Goal: Complete application form: Complete application form

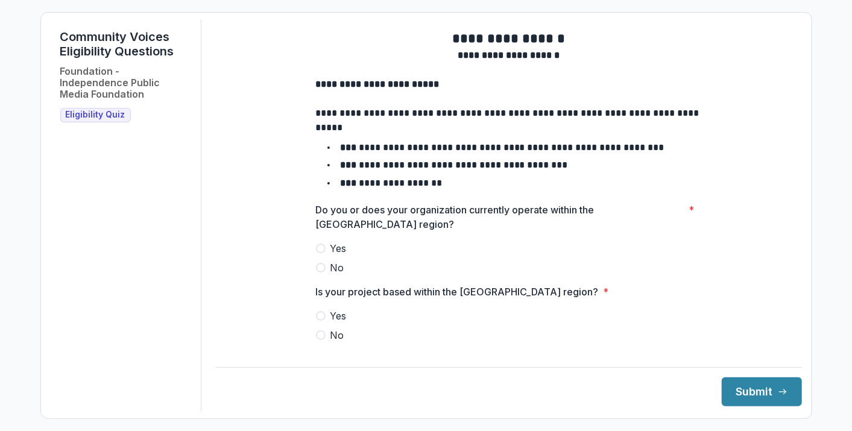
click at [319, 253] on span at bounding box center [321, 249] width 10 height 10
click at [322, 321] on span at bounding box center [321, 316] width 10 height 10
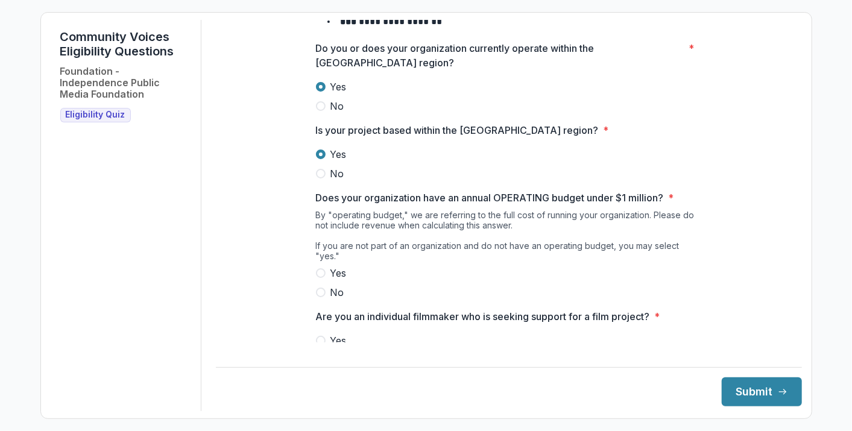
scroll to position [195, 0]
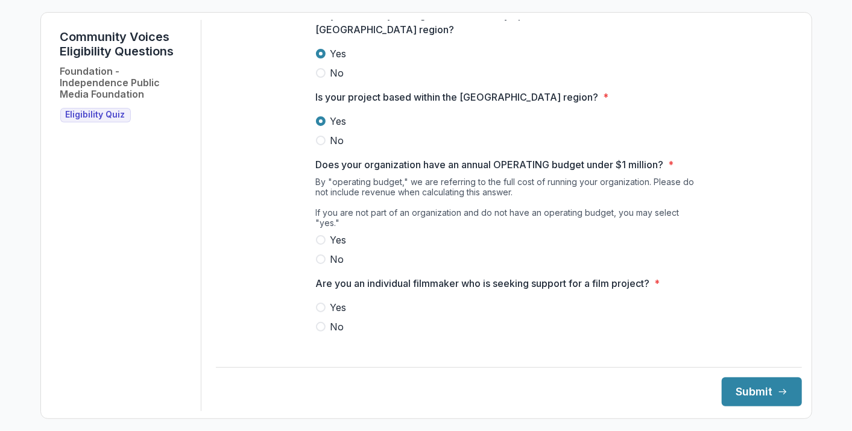
click at [317, 324] on span at bounding box center [321, 327] width 10 height 10
click at [319, 239] on span at bounding box center [321, 240] width 10 height 10
click at [732, 390] on button "Submit" at bounding box center [762, 392] width 80 height 29
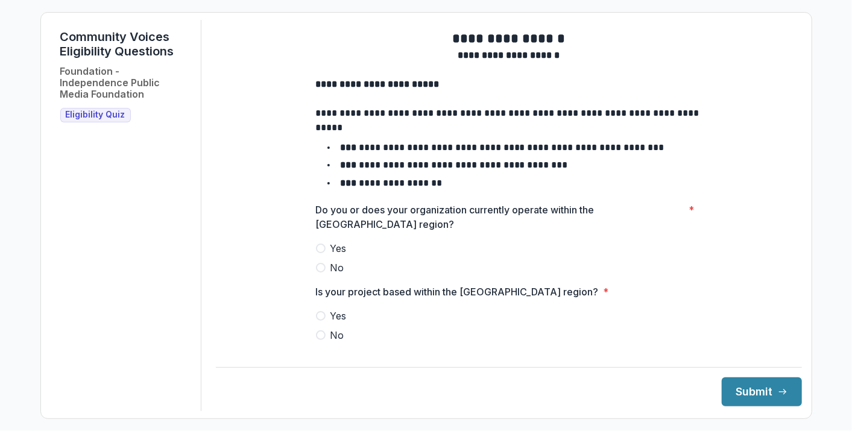
click at [321, 253] on span at bounding box center [321, 249] width 10 height 10
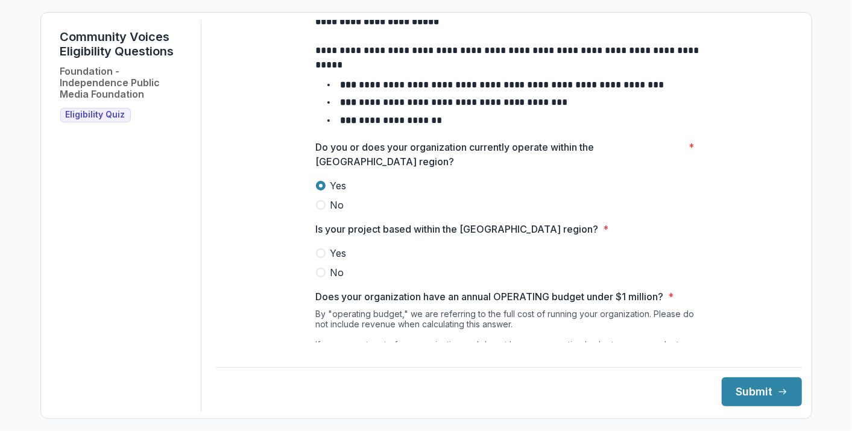
scroll to position [134, 0]
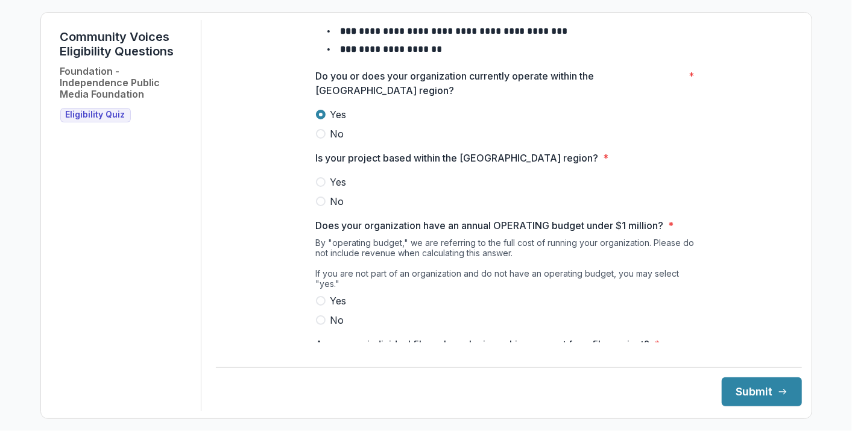
click at [319, 187] on span at bounding box center [321, 182] width 10 height 10
click at [318, 320] on span at bounding box center [321, 320] width 10 height 10
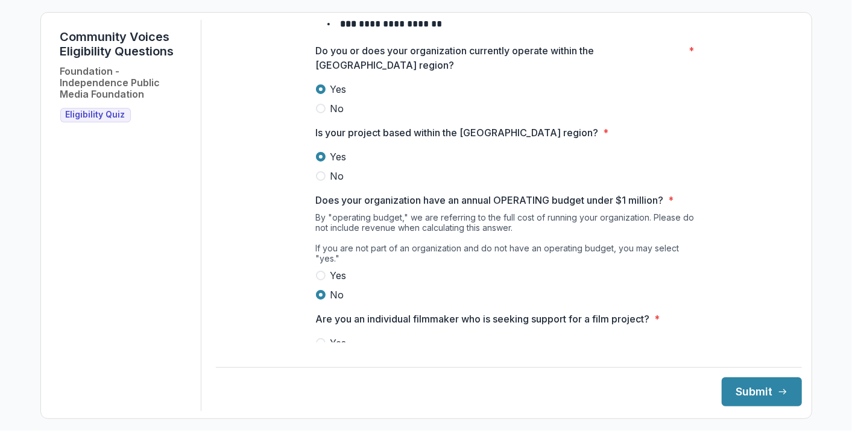
scroll to position [195, 0]
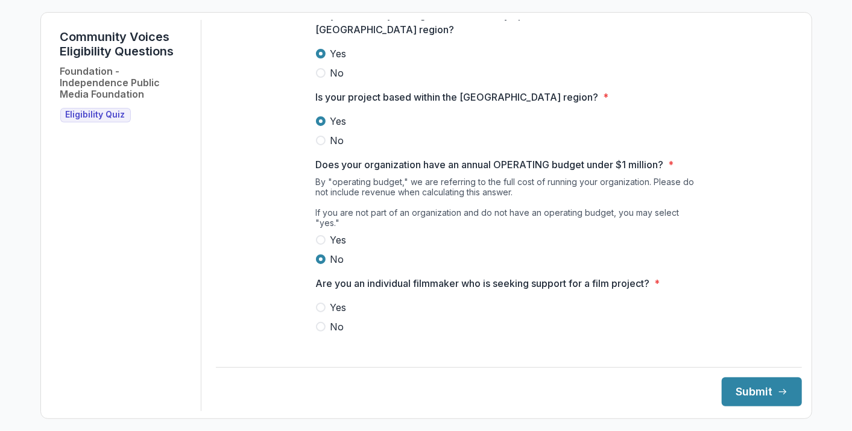
click at [311, 235] on div "**********" at bounding box center [508, 89] width 405 height 528
click at [317, 239] on span at bounding box center [321, 240] width 10 height 10
click at [320, 324] on span at bounding box center [321, 327] width 10 height 10
click at [742, 396] on button "Submit" at bounding box center [762, 392] width 80 height 29
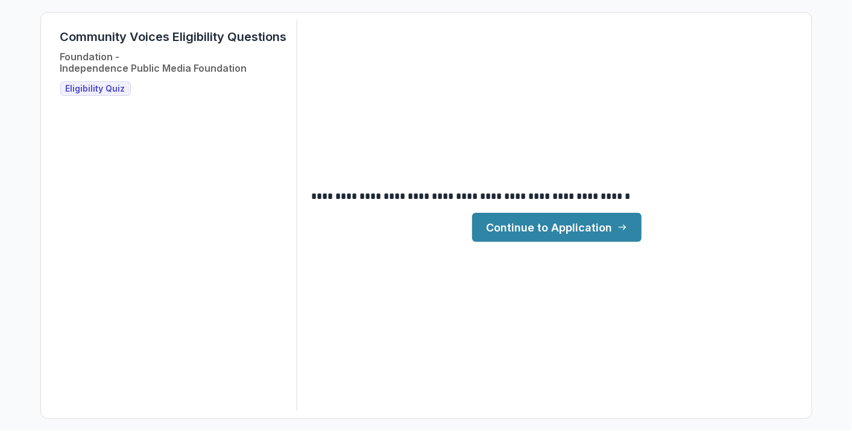
click at [574, 224] on link "Continue to Application" at bounding box center [556, 227] width 169 height 29
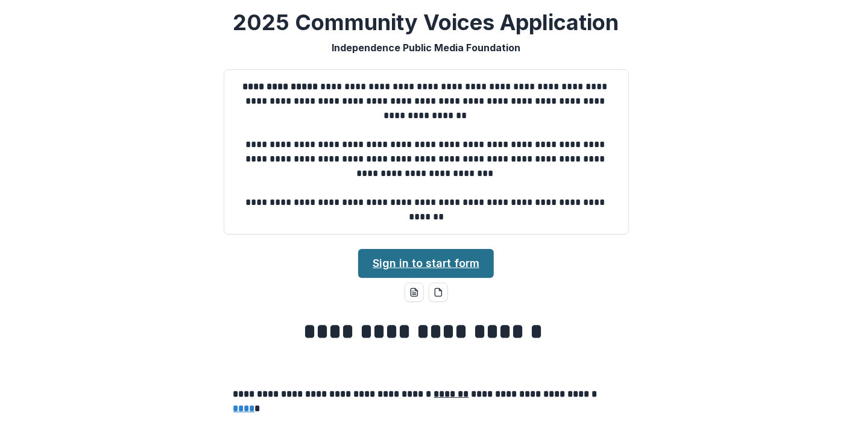
click at [435, 264] on link "Sign in to start form" at bounding box center [426, 263] width 136 height 29
drag, startPoint x: 742, startPoint y: 347, endPoint x: 735, endPoint y: 351, distance: 8.6
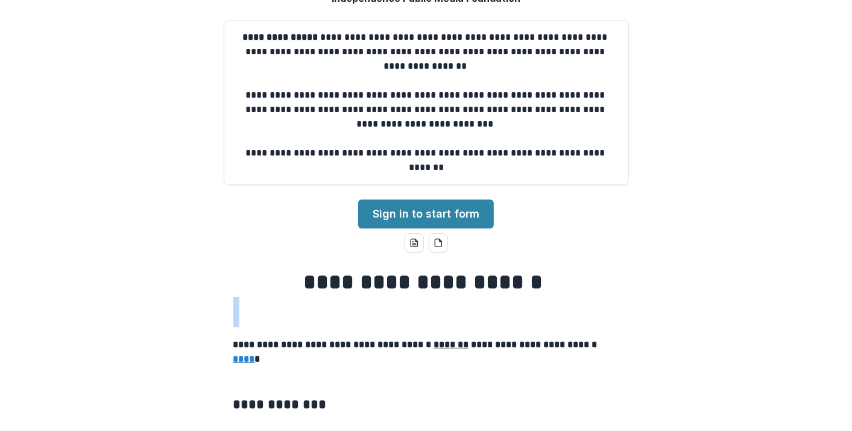
scroll to position [201, 0]
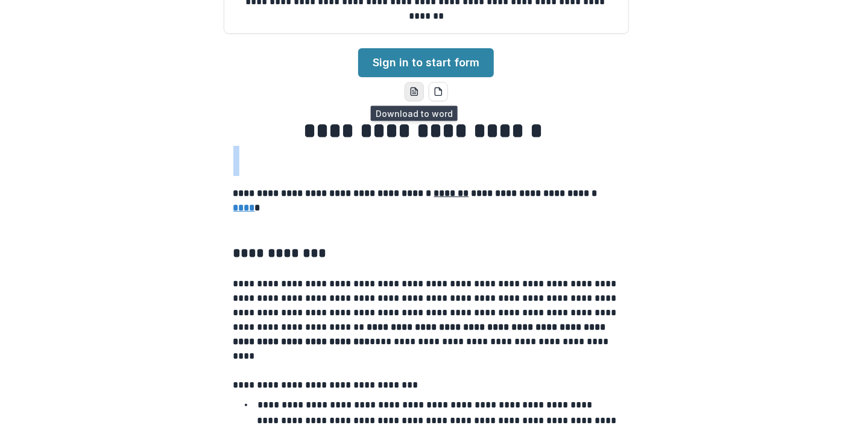
click at [410, 90] on icon "word-download" at bounding box center [415, 92] width 10 height 10
click at [440, 89] on icon "pdf-download" at bounding box center [439, 92] width 10 height 10
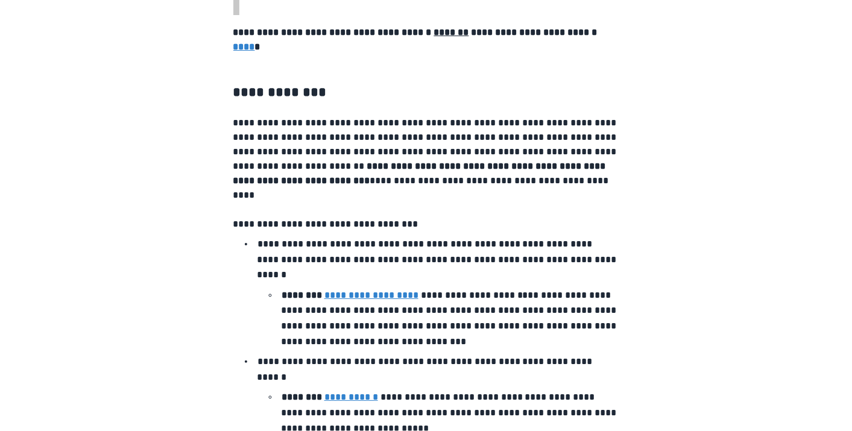
scroll to position [377, 0]
